Goal: Task Accomplishment & Management: Complete application form

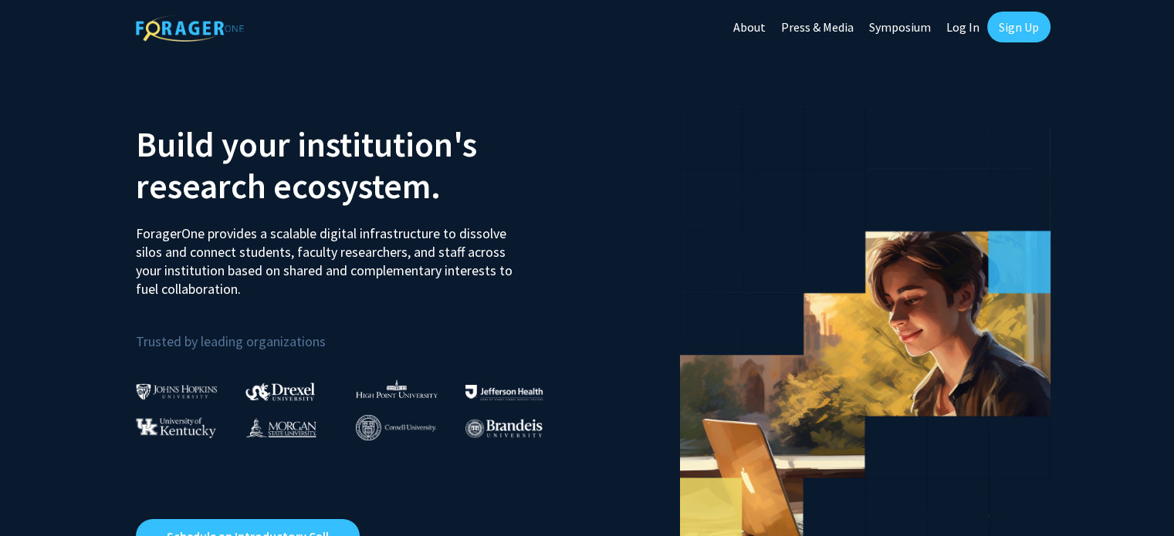
click at [957, 29] on link "Log In" at bounding box center [962, 27] width 49 height 54
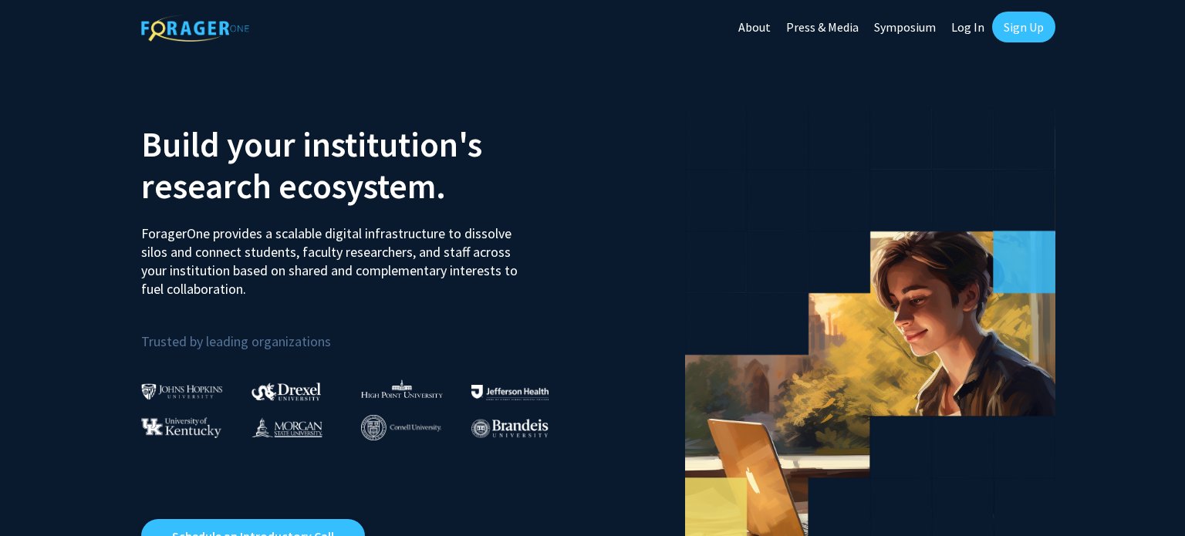
select select
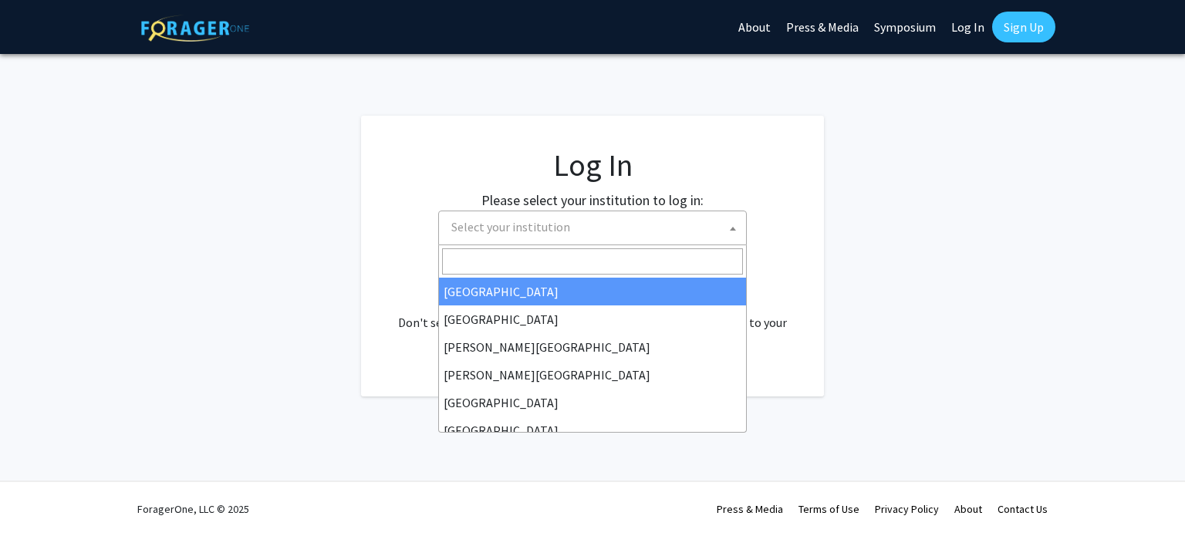
click at [509, 228] on span "Select your institution" at bounding box center [510, 226] width 119 height 15
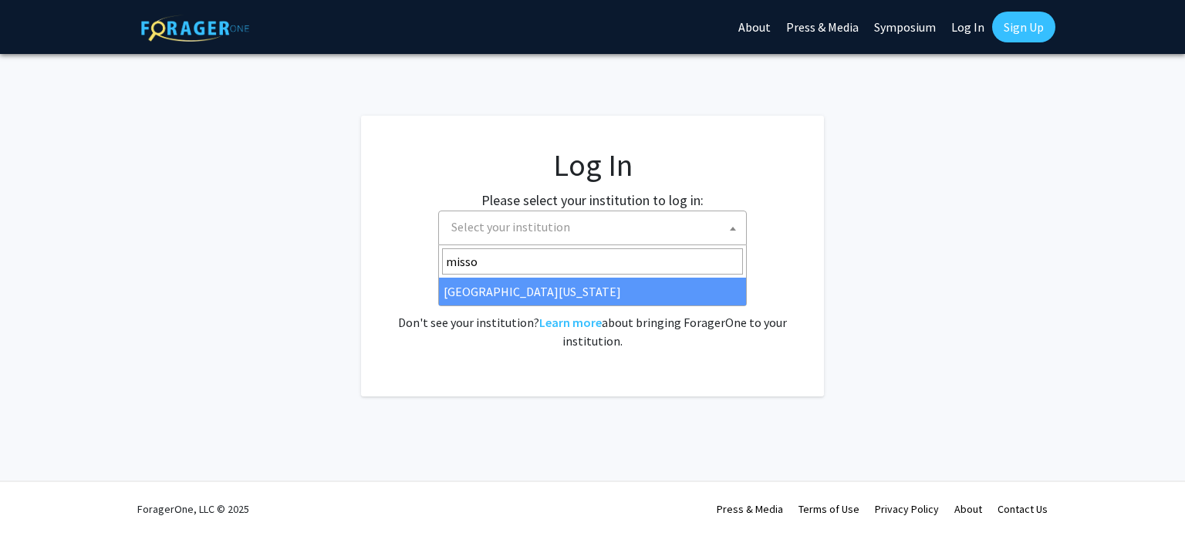
type input "misso"
select select "33"
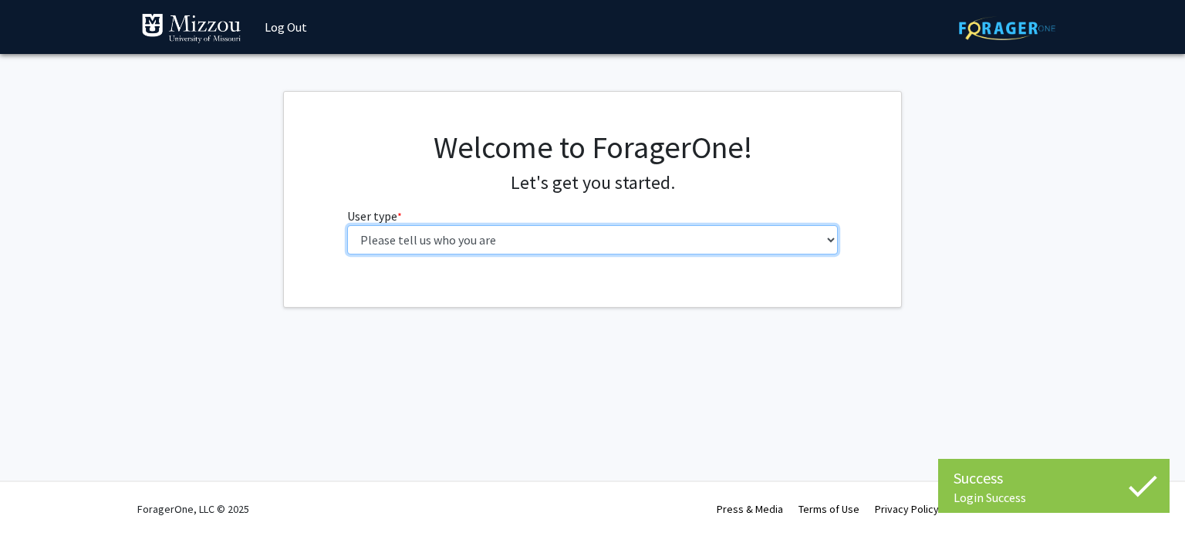
click at [654, 231] on select "Please tell us who you are Undergraduate Student Master's Student Doctoral Cand…" at bounding box center [593, 239] width 492 height 29
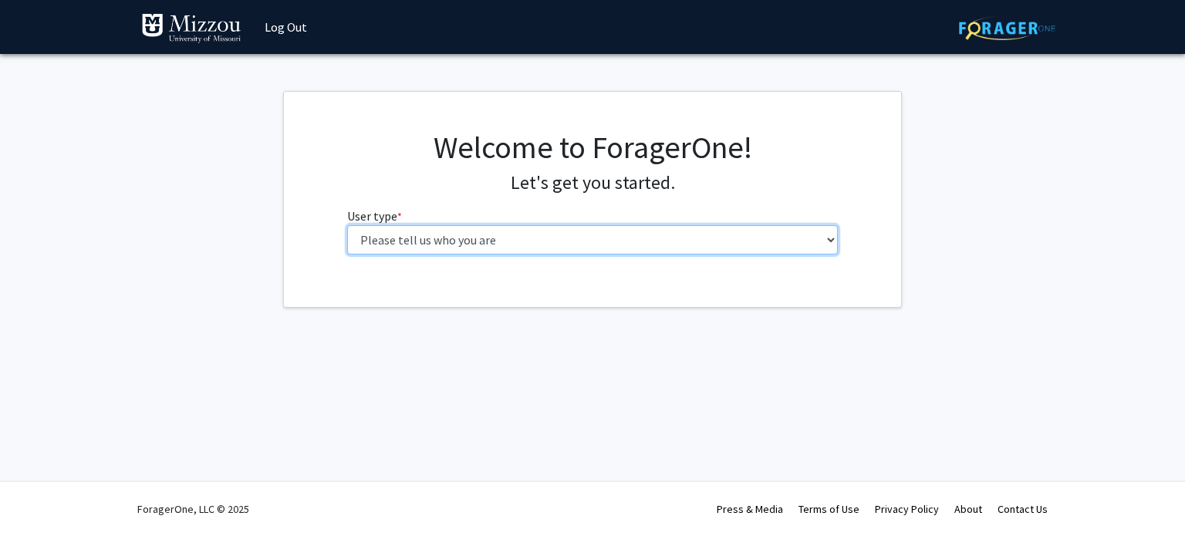
select select "6: adminAssistant"
click at [347, 225] on select "Please tell us who you are Undergraduate Student Master's Student Doctoral Cand…" at bounding box center [593, 239] width 492 height 29
